Goal: Use online tool/utility: Use online tool/utility

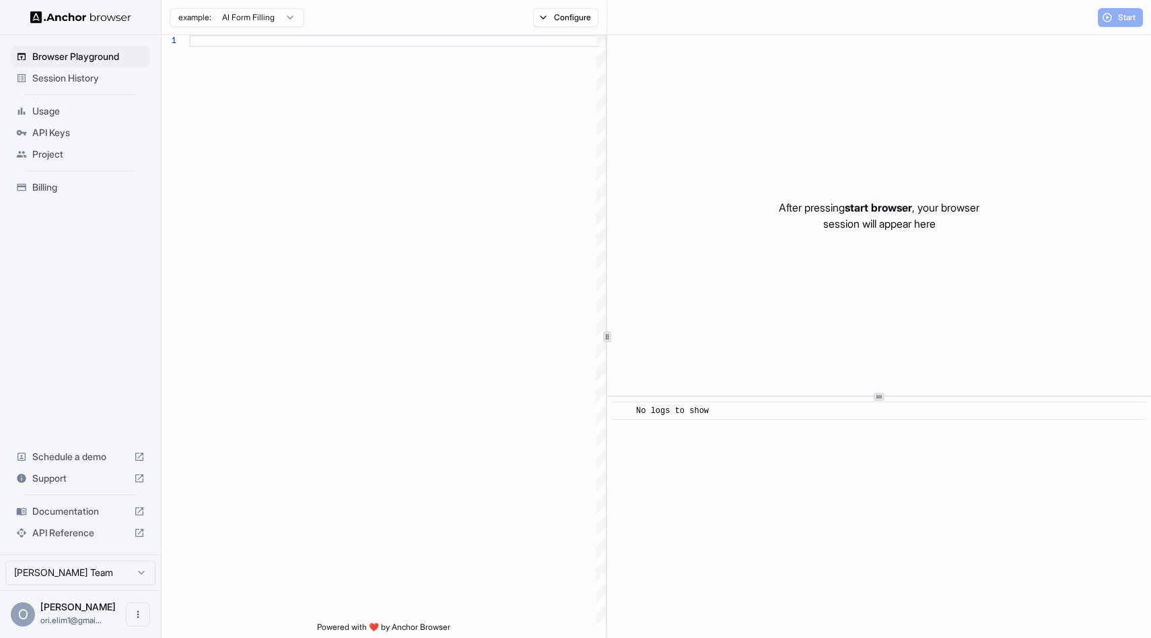
scroll to position [121, 0]
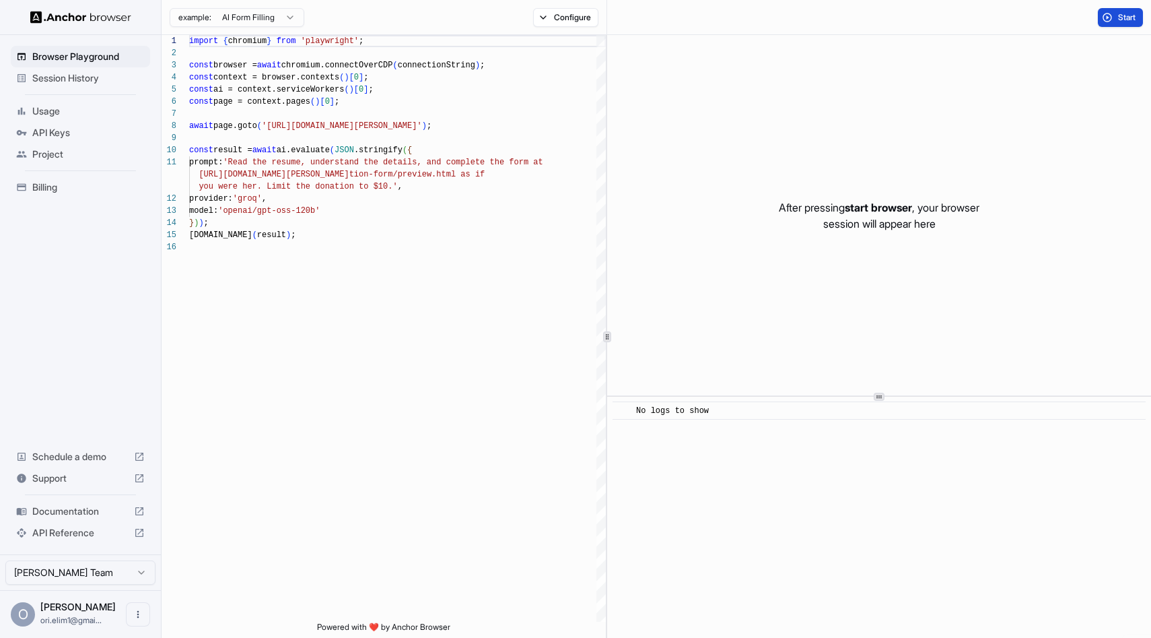
click at [1127, 18] on span "Start" at bounding box center [1127, 17] width 19 height 11
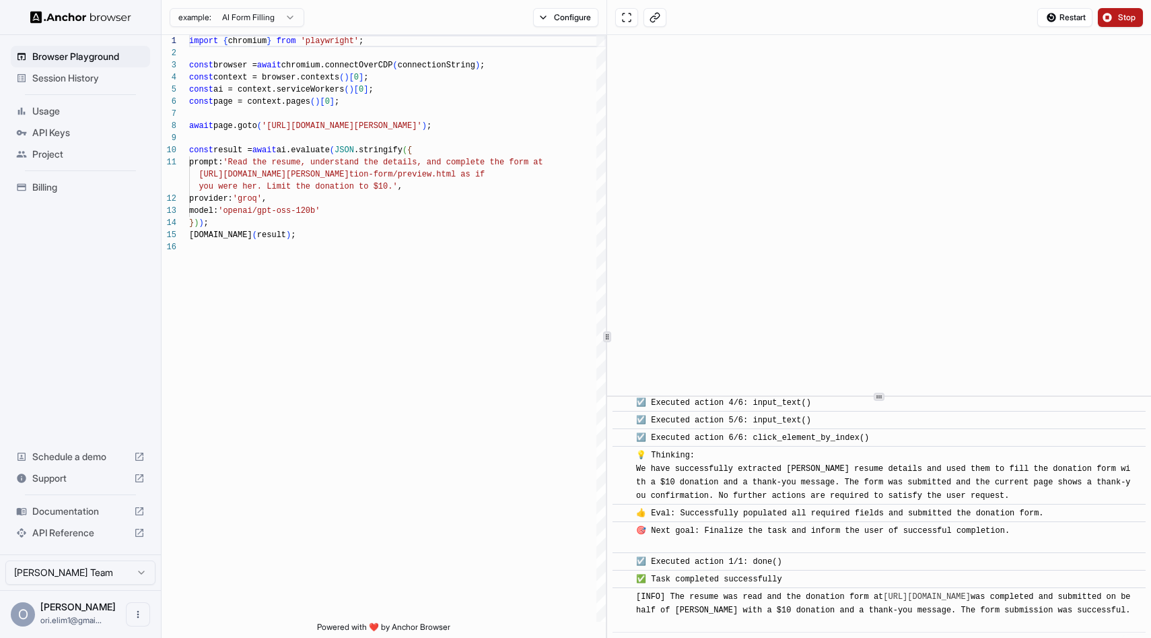
scroll to position [718, 0]
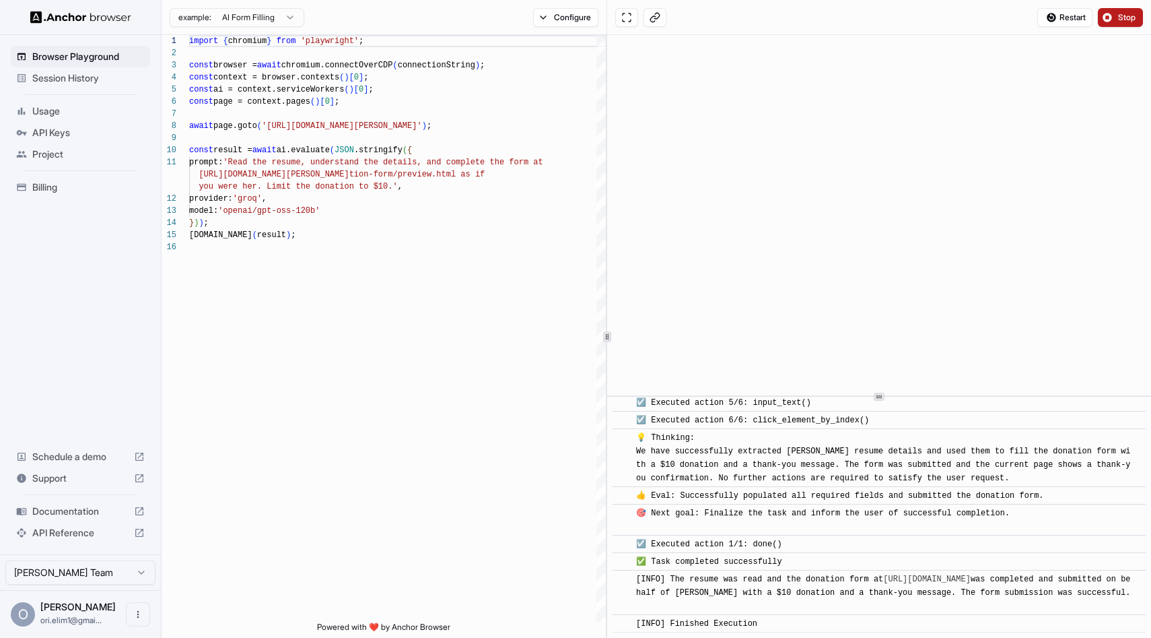
click at [270, 15] on html "Browser Playground Session History Usage API Keys Project Billing Schedule a de…" at bounding box center [575, 319] width 1151 height 638
click at [275, 15] on html "Browser Playground Session History Usage API Keys Project Billing Schedule a de…" at bounding box center [575, 319] width 1151 height 638
click at [568, 15] on button "Configure" at bounding box center [565, 17] width 65 height 19
click at [567, 15] on button "Configure" at bounding box center [565, 17] width 65 height 19
click at [236, 22] on html "Browser Playground Session History Usage API Keys Project Billing Schedule a de…" at bounding box center [575, 319] width 1151 height 638
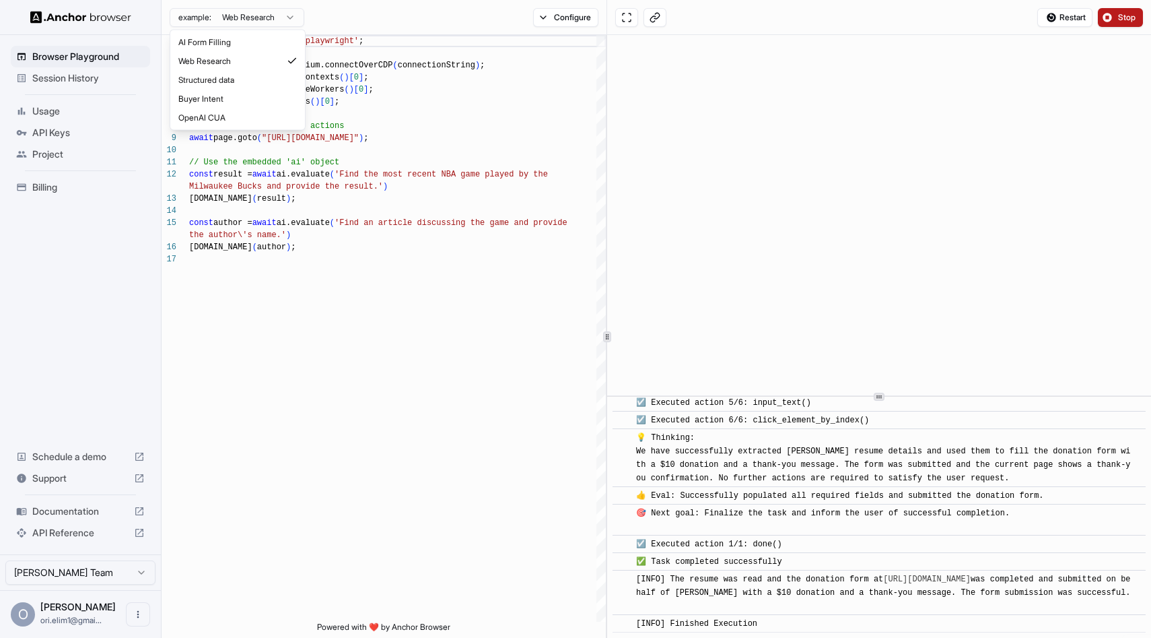
click at [269, 11] on html "Browser Playground Session History Usage API Keys Project Billing Schedule a de…" at bounding box center [575, 319] width 1151 height 638
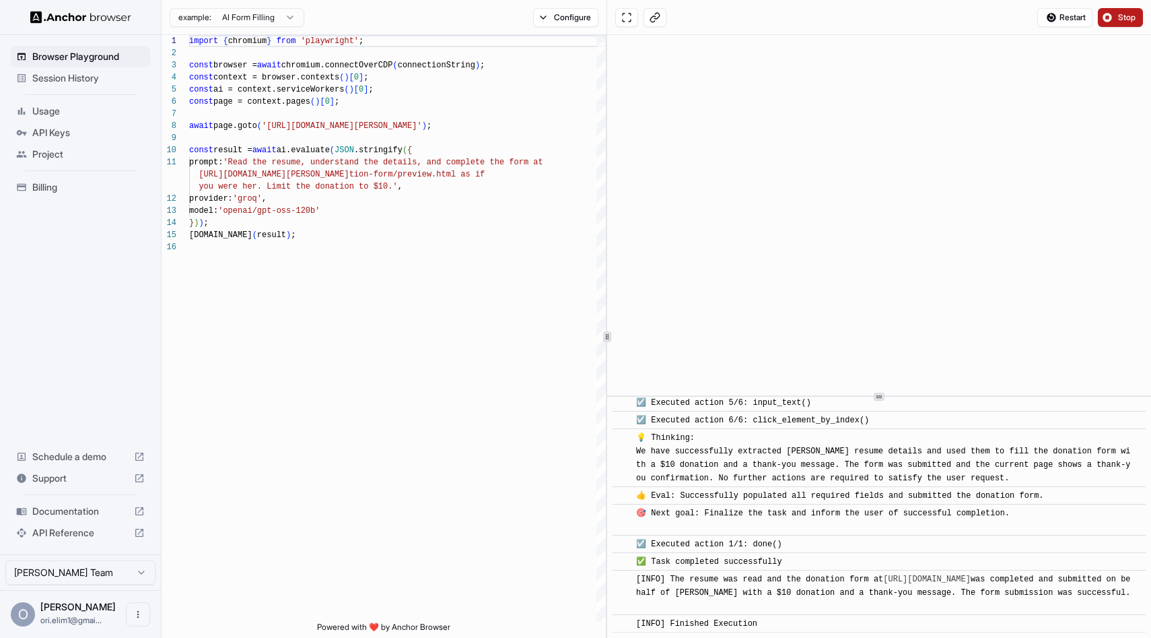
click at [269, 26] on div "example: AI Form Filling" at bounding box center [233, 17] width 143 height 24
click at [273, 15] on html "Browser Playground Session History Usage API Keys Project Billing Schedule a de…" at bounding box center [575, 319] width 1151 height 638
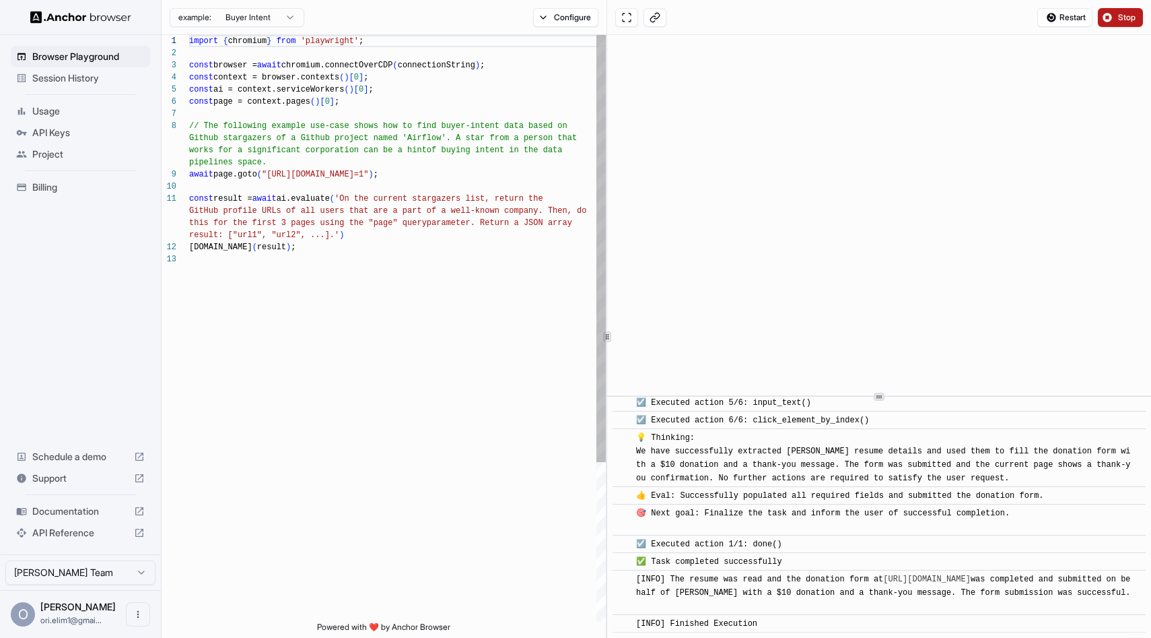
scroll to position [85, 0]
click at [285, 17] on html "Browser Playground Session History Usage API Keys Project Billing Schedule a de…" at bounding box center [575, 319] width 1151 height 638
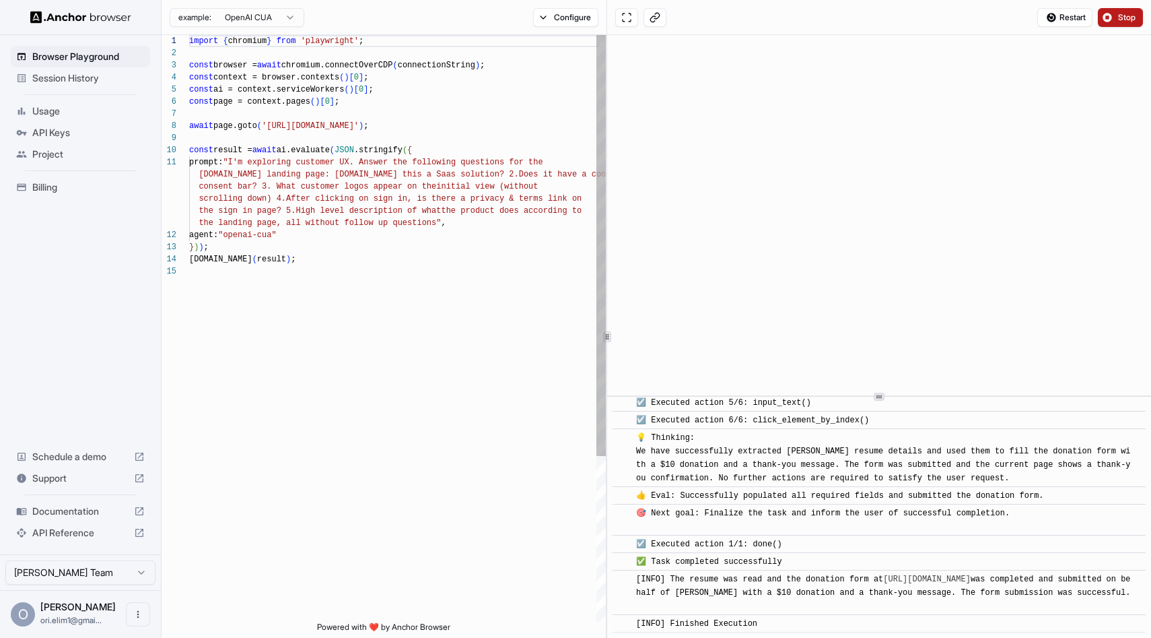
scroll to position [121, 0]
click at [319, 112] on div "import { chromium } from 'playwright' ; const browser = await chromium.connectO…" at bounding box center [397, 443] width 417 height 817
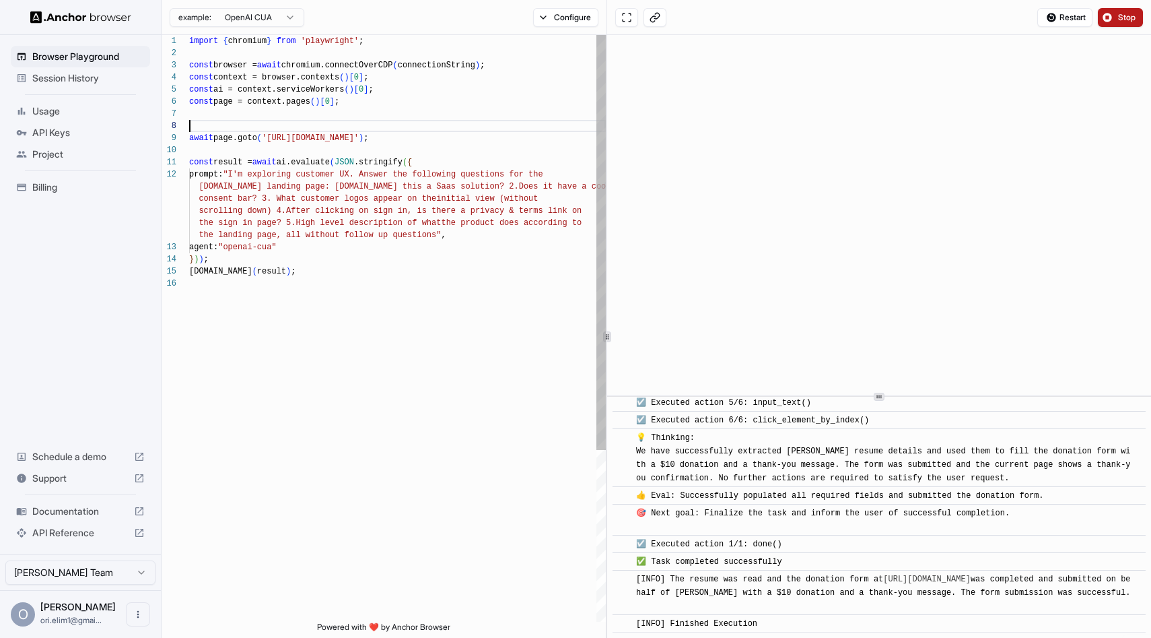
type textarea "**********"
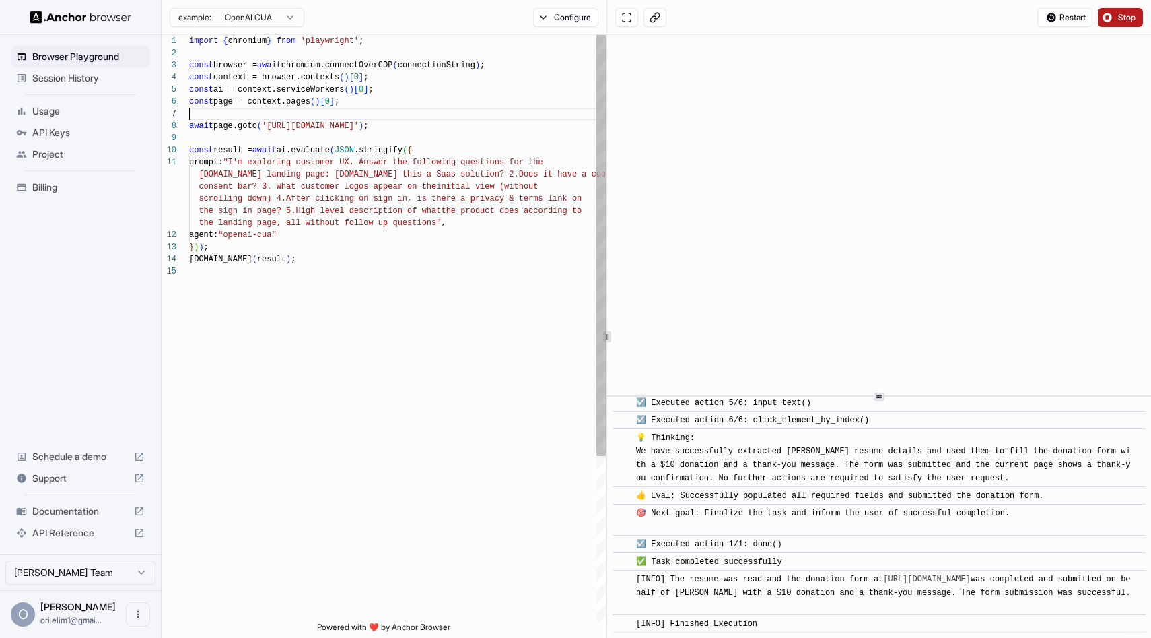
scroll to position [73, 0]
click at [1113, 20] on button "Stop" at bounding box center [1120, 17] width 45 height 19
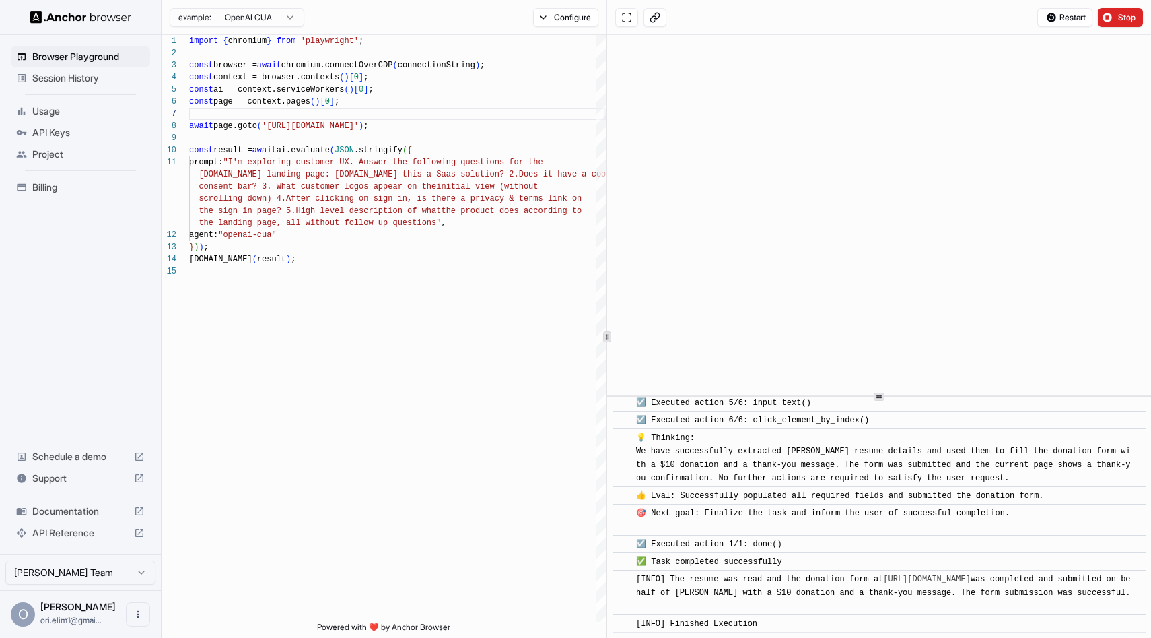
scroll to position [0, 0]
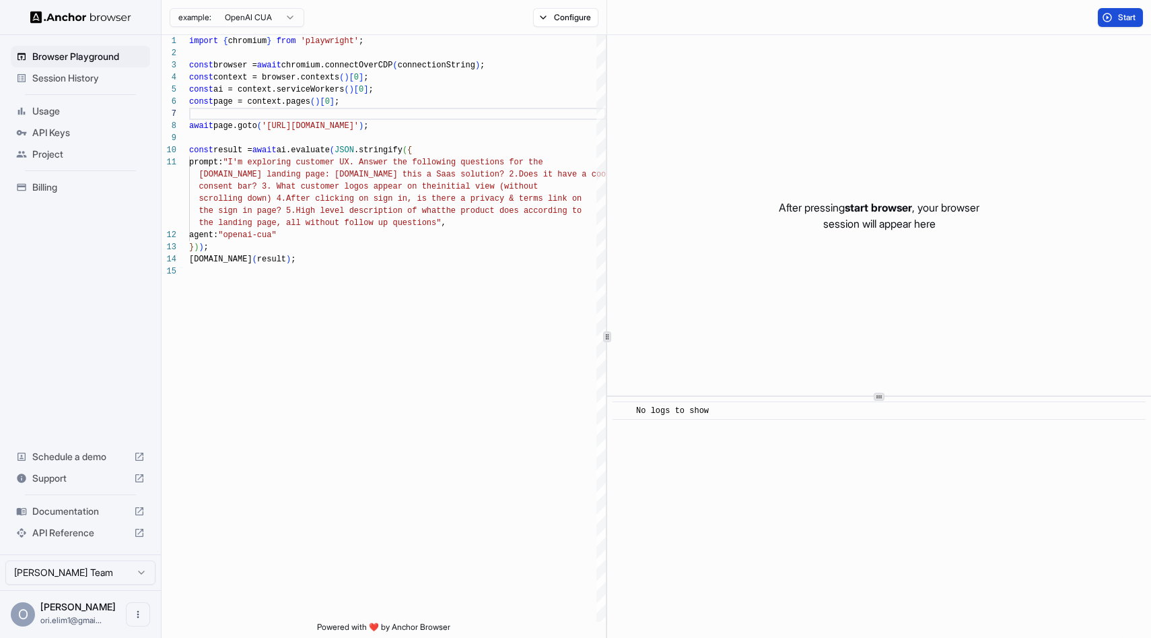
click at [1112, 11] on button "Start" at bounding box center [1120, 17] width 45 height 19
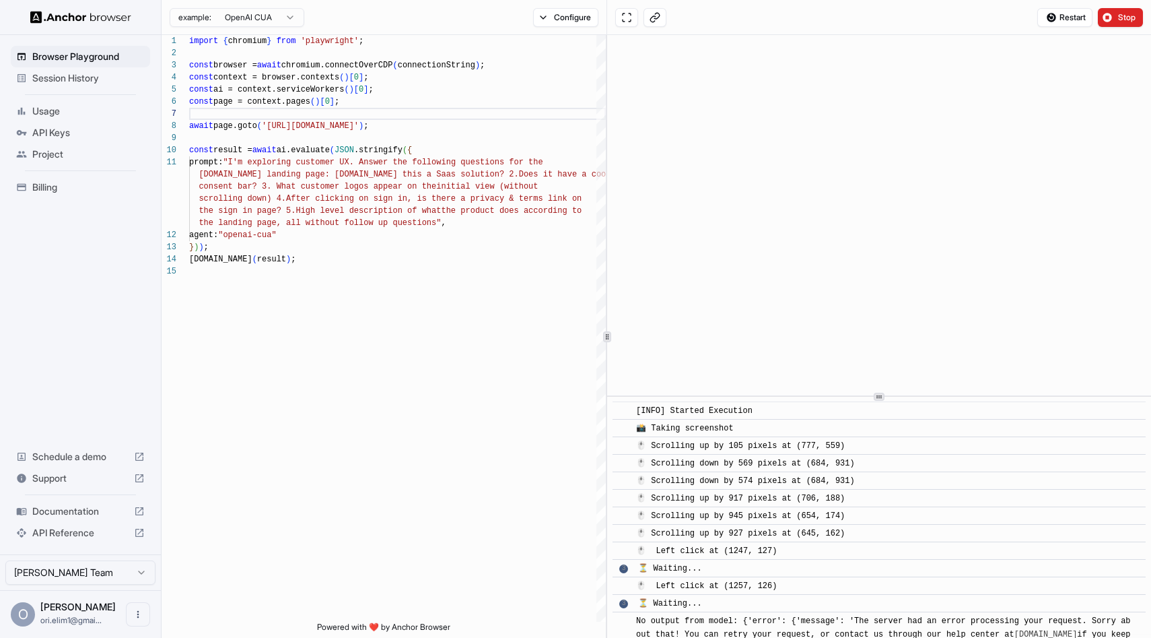
scroll to position [73, 0]
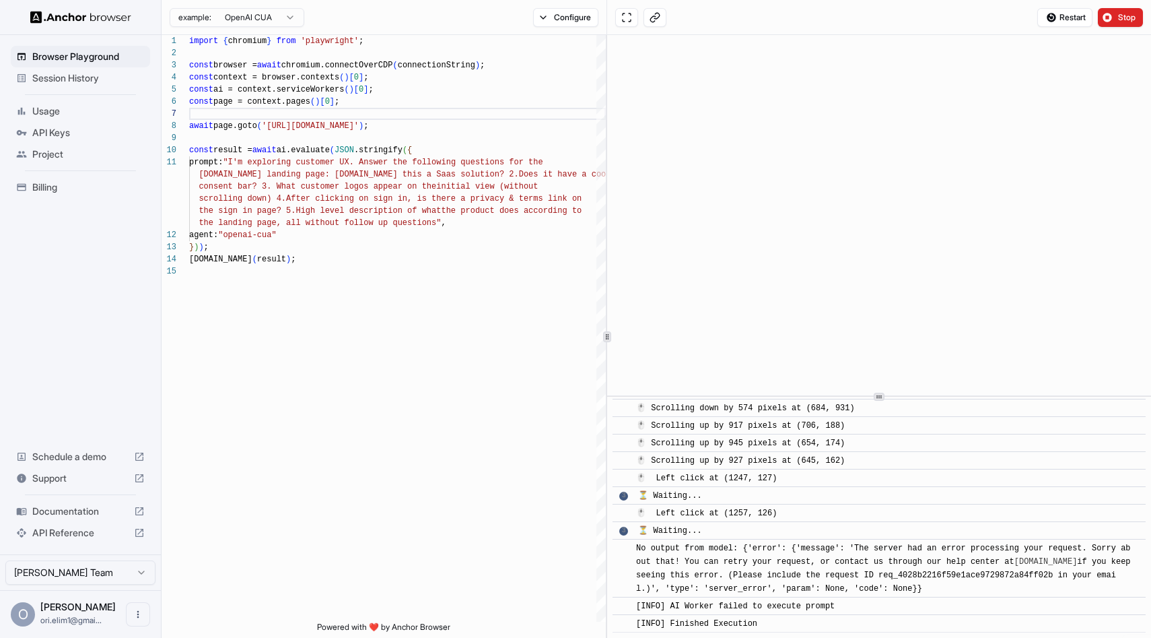
click at [115, 579] on html "Browser Playground Session History Usage API Keys Project Billing Schedule a de…" at bounding box center [575, 319] width 1151 height 638
click at [94, 106] on span "Usage" at bounding box center [88, 110] width 112 height 13
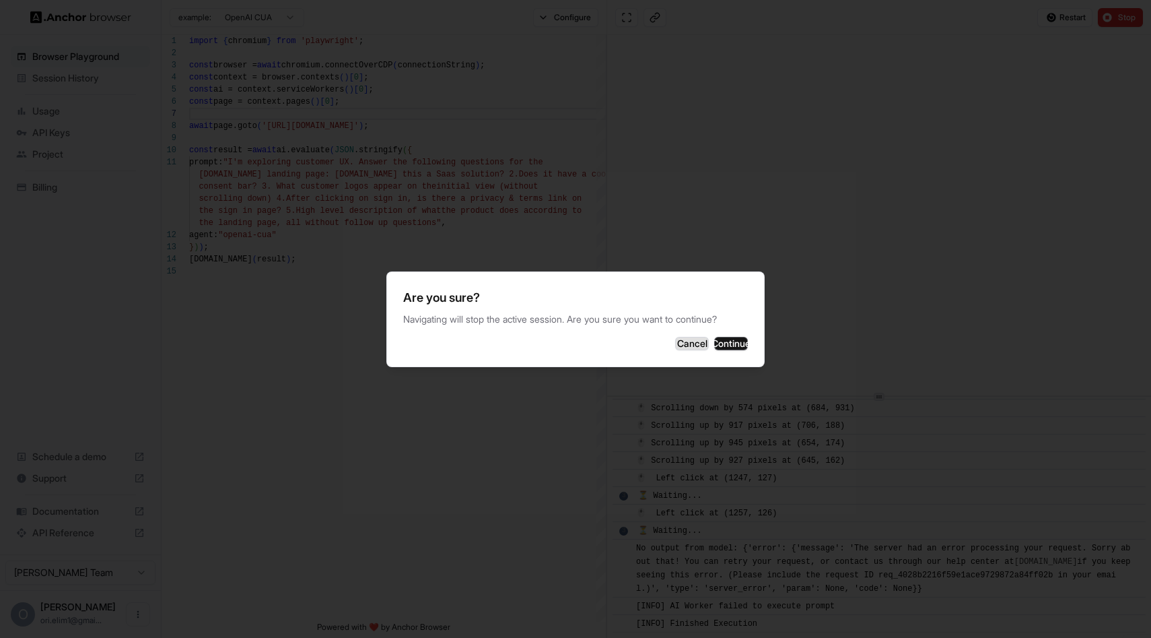
click at [675, 337] on button "Cancel" at bounding box center [692, 343] width 34 height 13
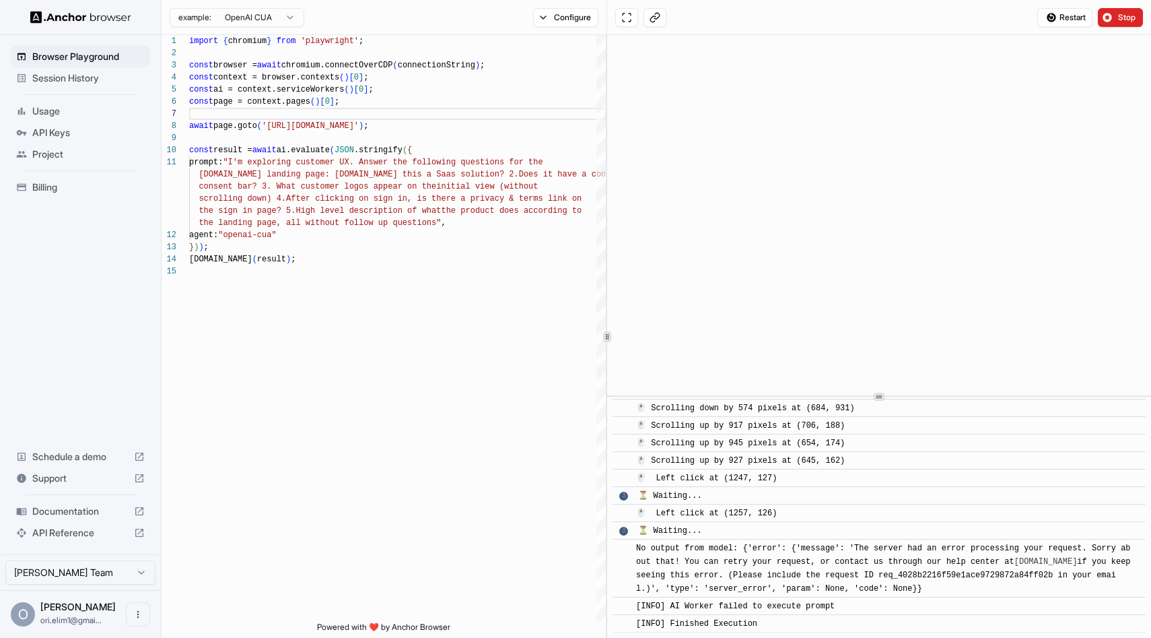
click at [36, 102] on div "Usage" at bounding box center [80, 111] width 139 height 22
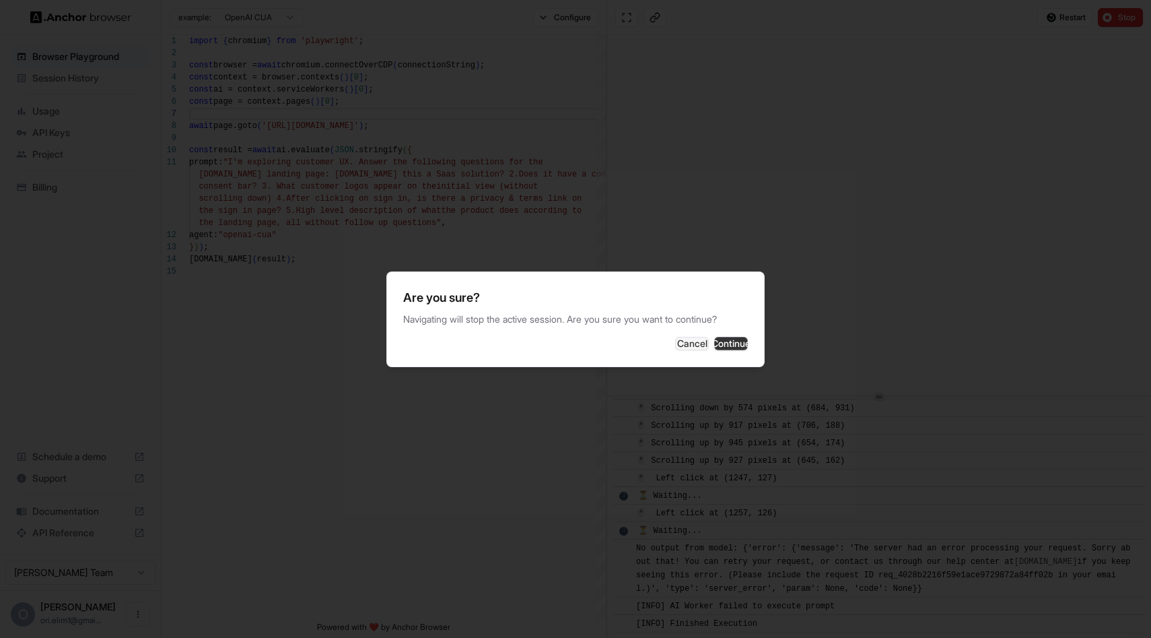
click at [731, 343] on button "Continue" at bounding box center [731, 343] width 34 height 13
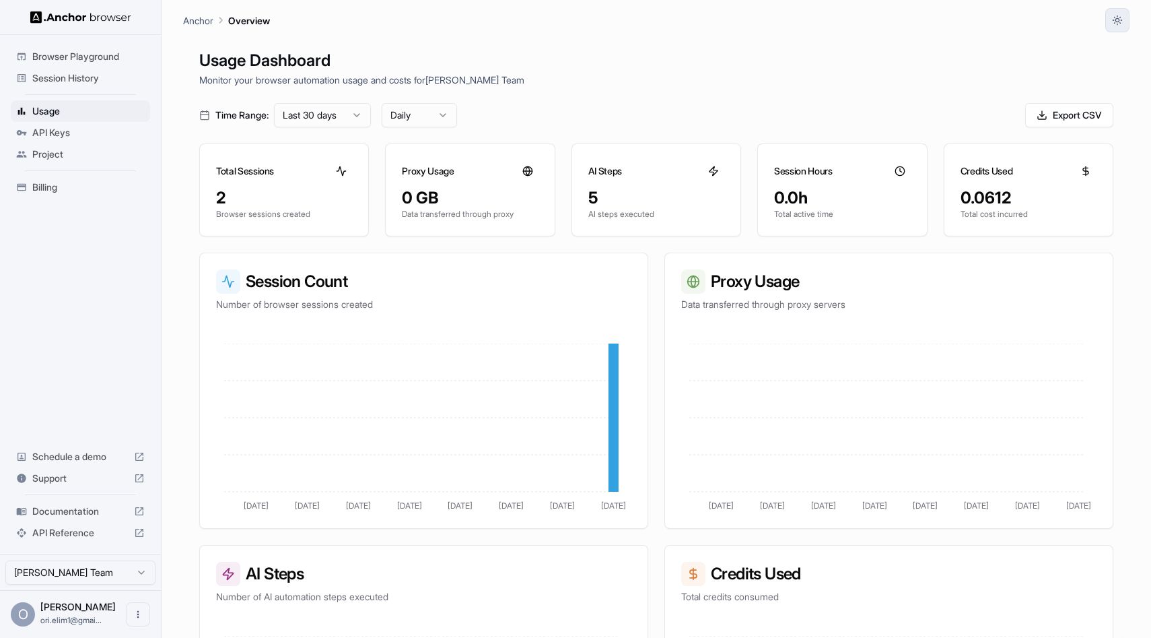
click at [1123, 10] on button "button" at bounding box center [1118, 20] width 24 height 24
click at [1123, 10] on div at bounding box center [575, 319] width 1151 height 638
click at [1125, 17] on button "button" at bounding box center [1118, 20] width 24 height 24
click at [1108, 76] on li "Light" at bounding box center [1101, 74] width 42 height 22
click at [1129, 19] on button "button" at bounding box center [1118, 20] width 24 height 24
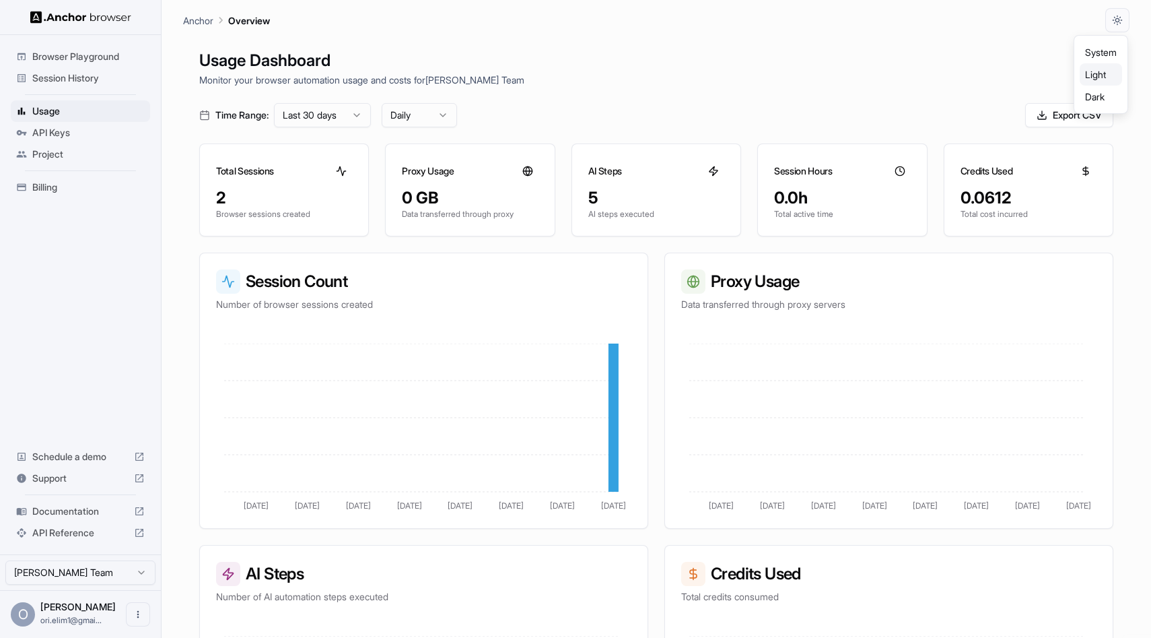
click at [1106, 100] on li "Dark" at bounding box center [1101, 97] width 42 height 22
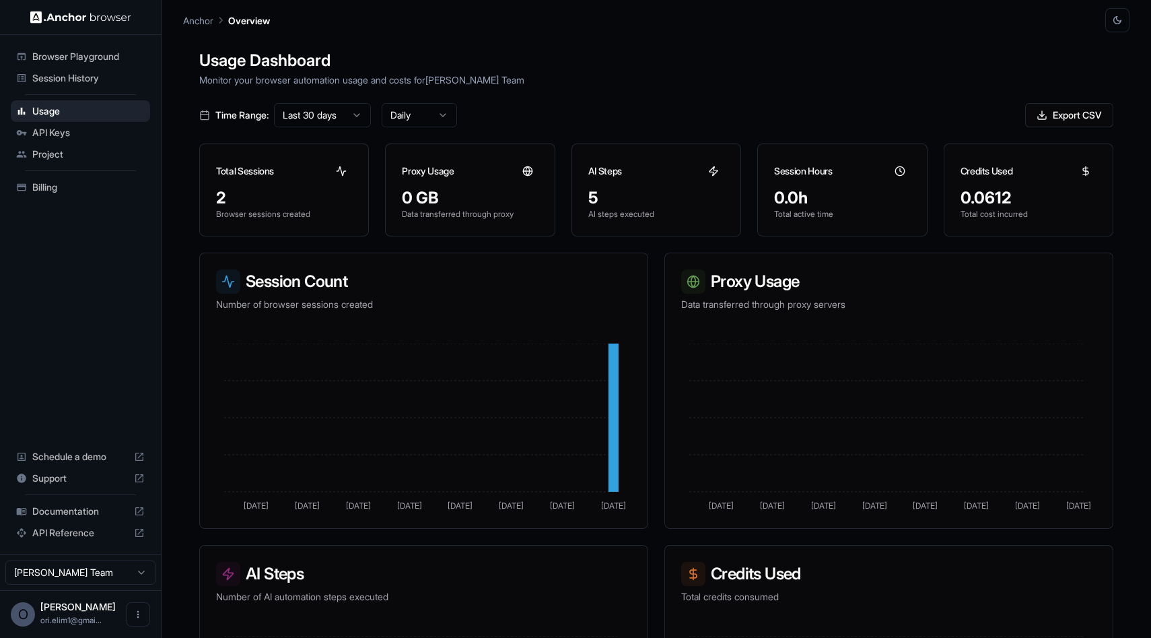
click at [1123, 17] on button "button" at bounding box center [1118, 20] width 24 height 24
click at [1108, 46] on li "System" at bounding box center [1101, 52] width 42 height 22
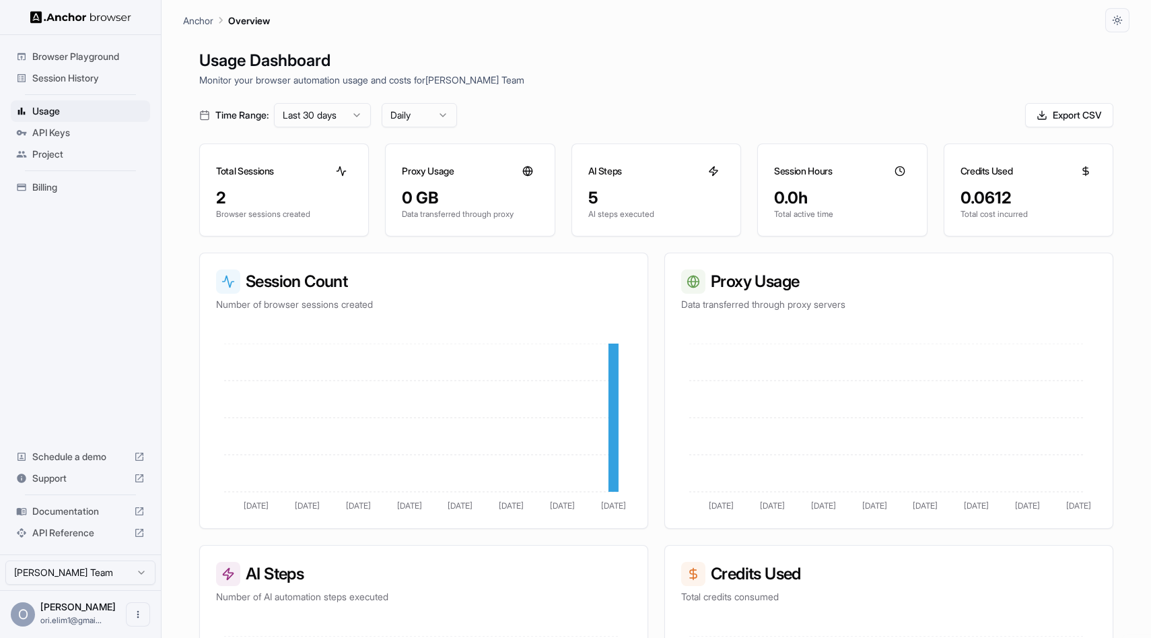
drag, startPoint x: 857, startPoint y: 50, endPoint x: 653, endPoint y: 59, distance: 204.2
click at [850, 48] on h1 "Usage Dashboard" at bounding box center [656, 60] width 914 height 24
click at [116, 13] on img at bounding box center [80, 17] width 101 height 13
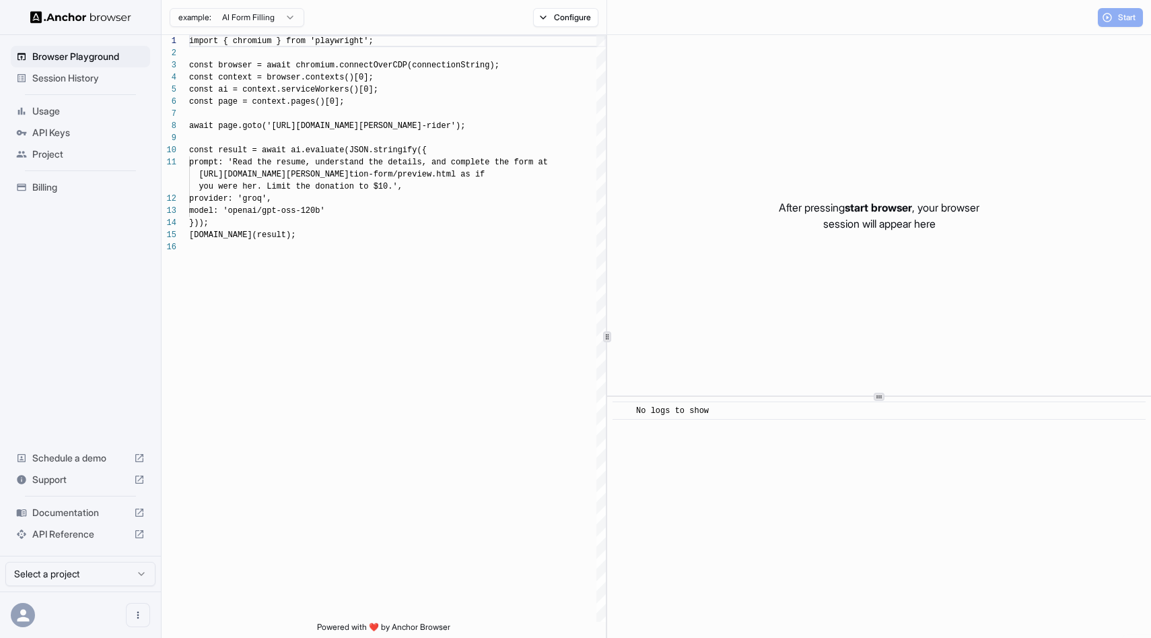
scroll to position [121, 0]
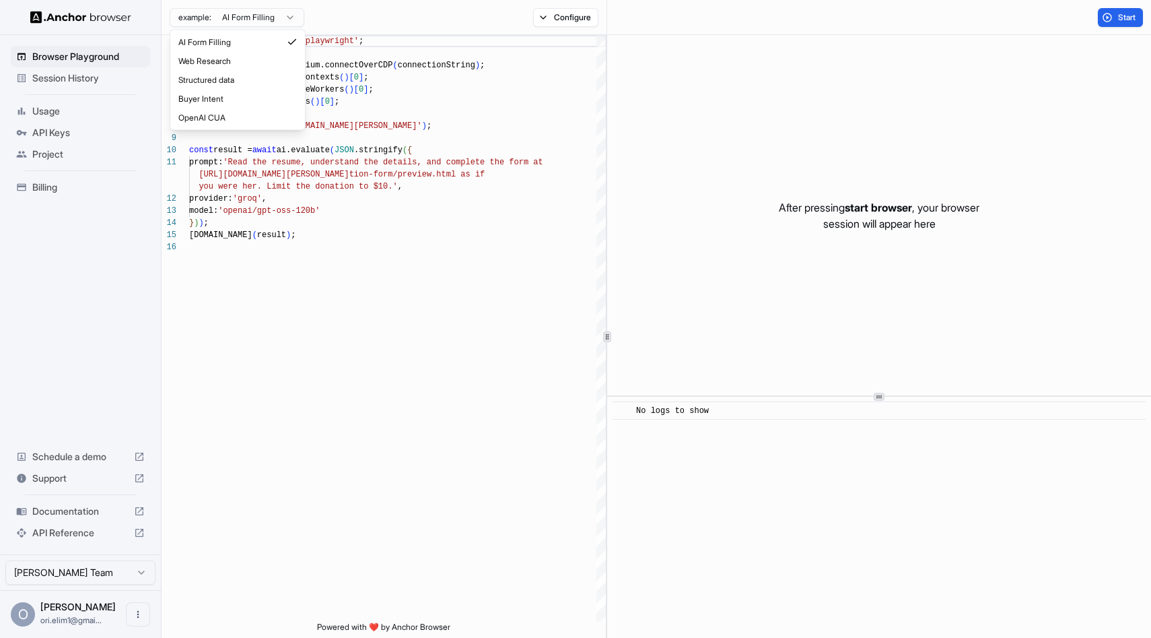
click at [225, 22] on html "Browser Playground Session History Usage API Keys Project Billing Schedule a de…" at bounding box center [575, 319] width 1151 height 638
click at [418, 18] on div "example: AI Form Filling Configure" at bounding box center [385, 17] width 446 height 35
click at [570, 12] on button "Configure" at bounding box center [565, 17] width 65 height 19
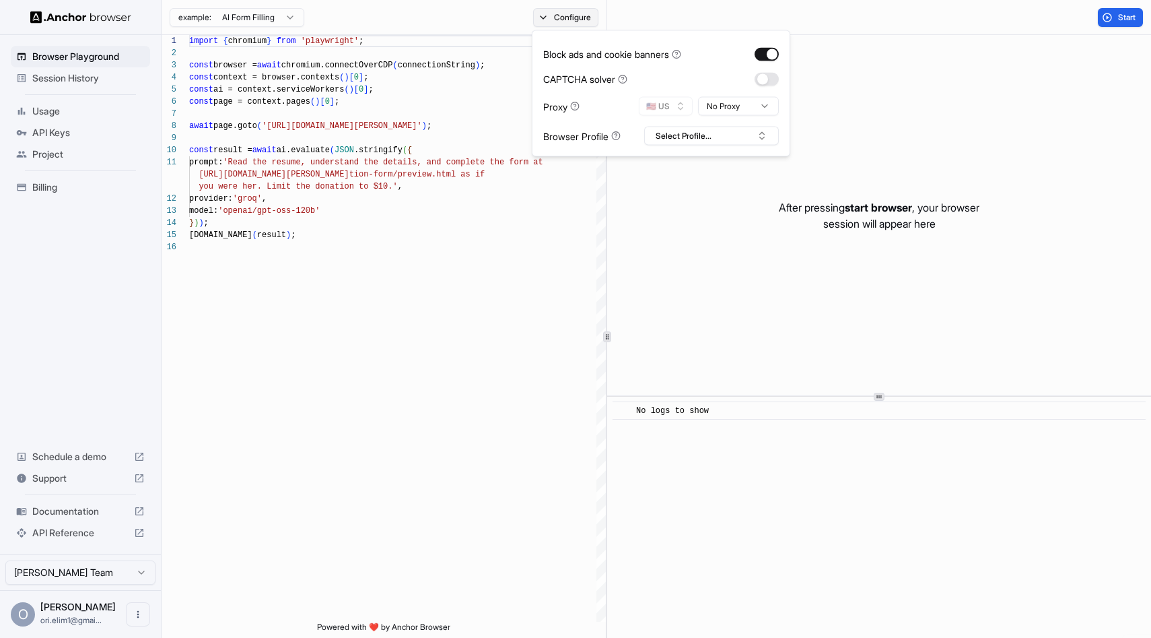
click at [570, 12] on button "Configure" at bounding box center [565, 17] width 65 height 19
click at [49, 26] on div at bounding box center [80, 17] width 161 height 34
click at [56, 21] on img at bounding box center [80, 17] width 101 height 13
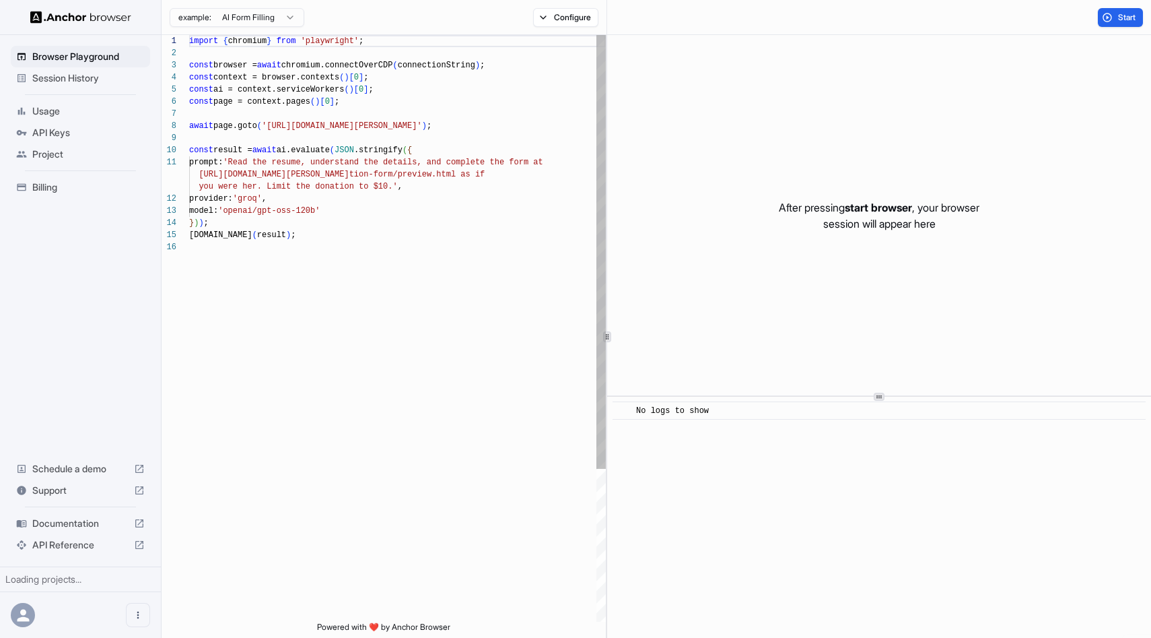
scroll to position [121, 0]
